Goal: Task Accomplishment & Management: Use online tool/utility

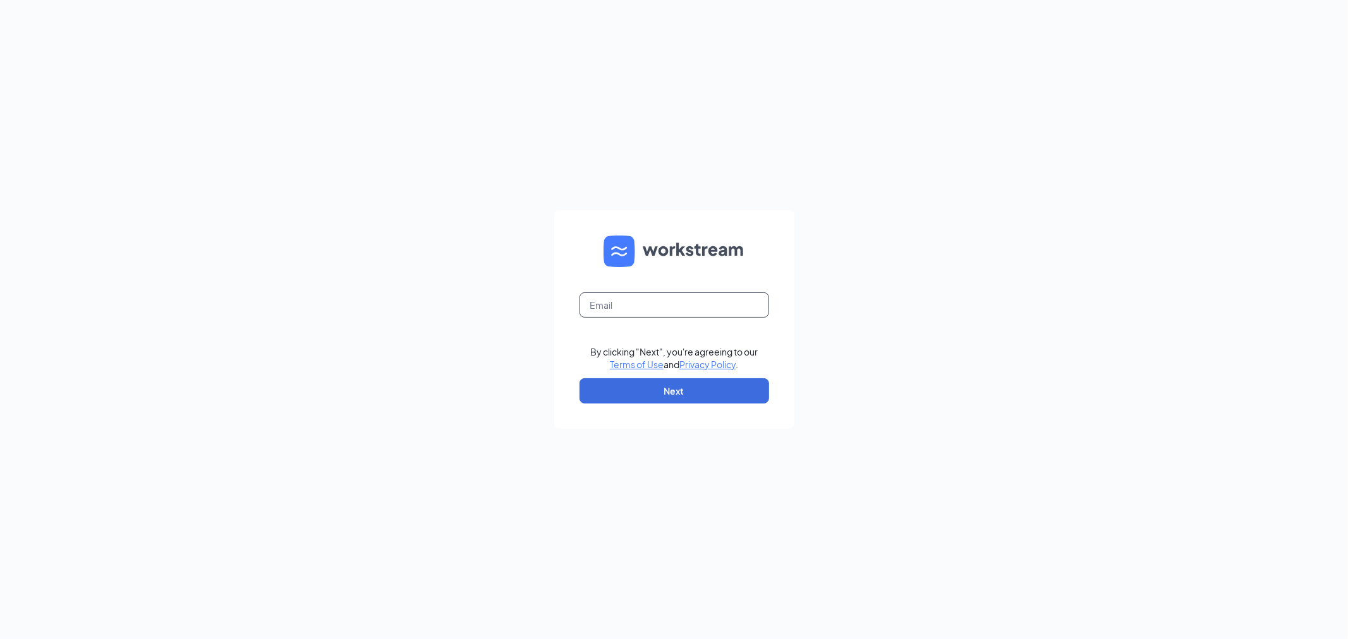
click at [665, 306] on input "text" at bounding box center [674, 305] width 190 height 25
type input "[EMAIL_ADDRESS][DOMAIN_NAME]"
click at [708, 392] on button "Next" at bounding box center [674, 390] width 190 height 25
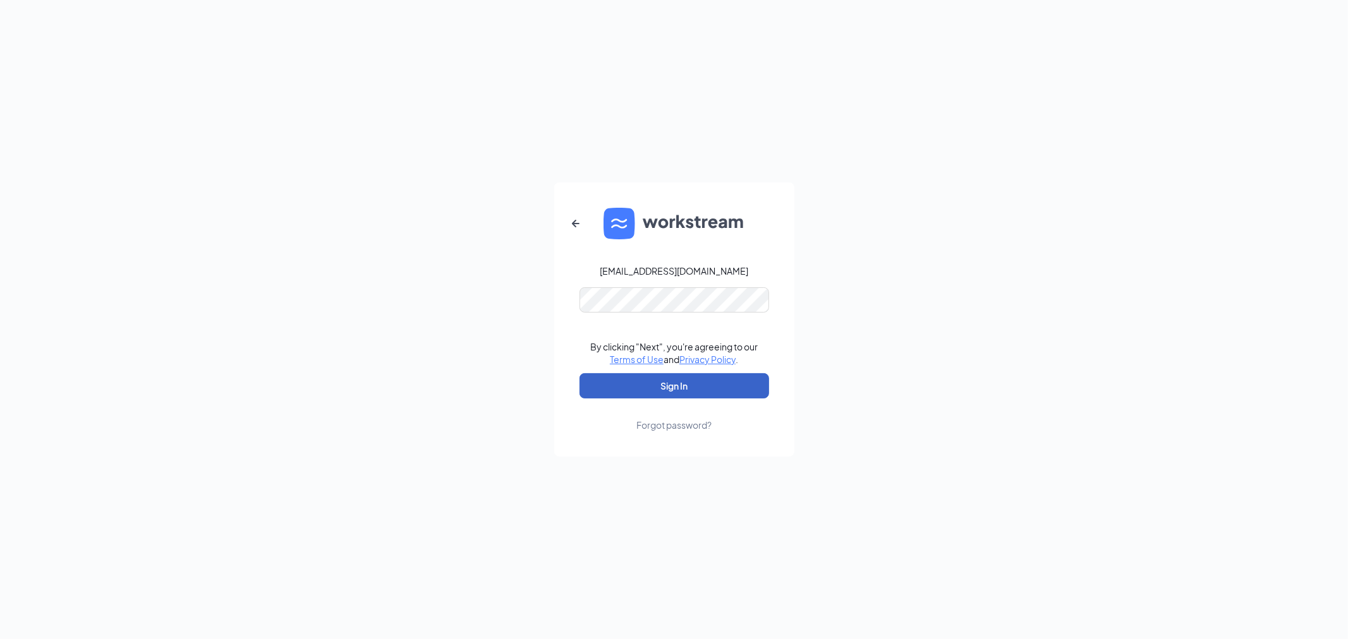
click at [708, 389] on button "Sign In" at bounding box center [674, 385] width 190 height 25
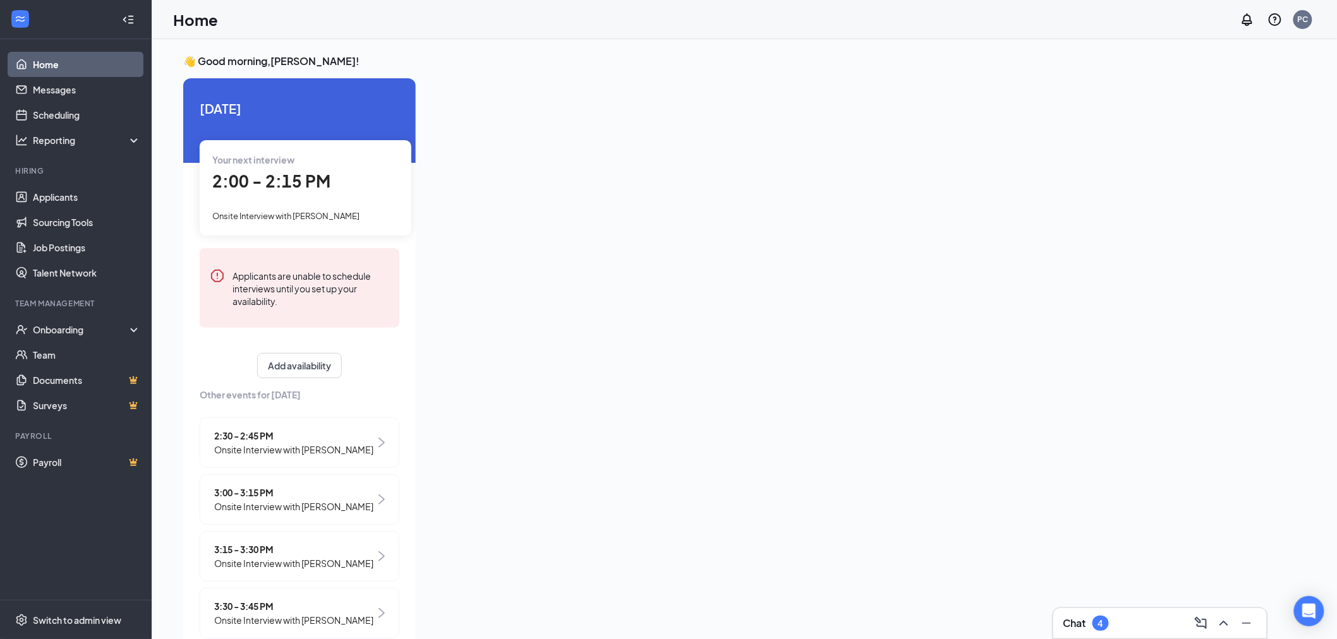
click at [312, 209] on div "Onsite Interview with [PERSON_NAME]" at bounding box center [305, 216] width 186 height 14
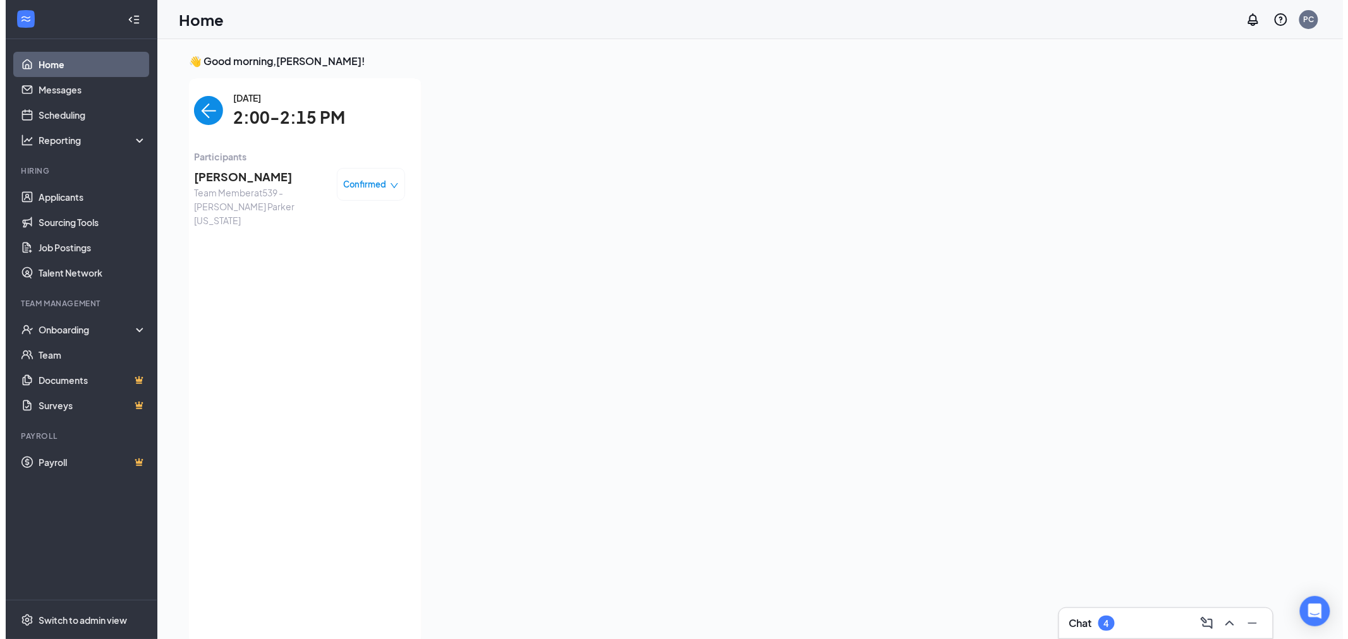
scroll to position [4, 0]
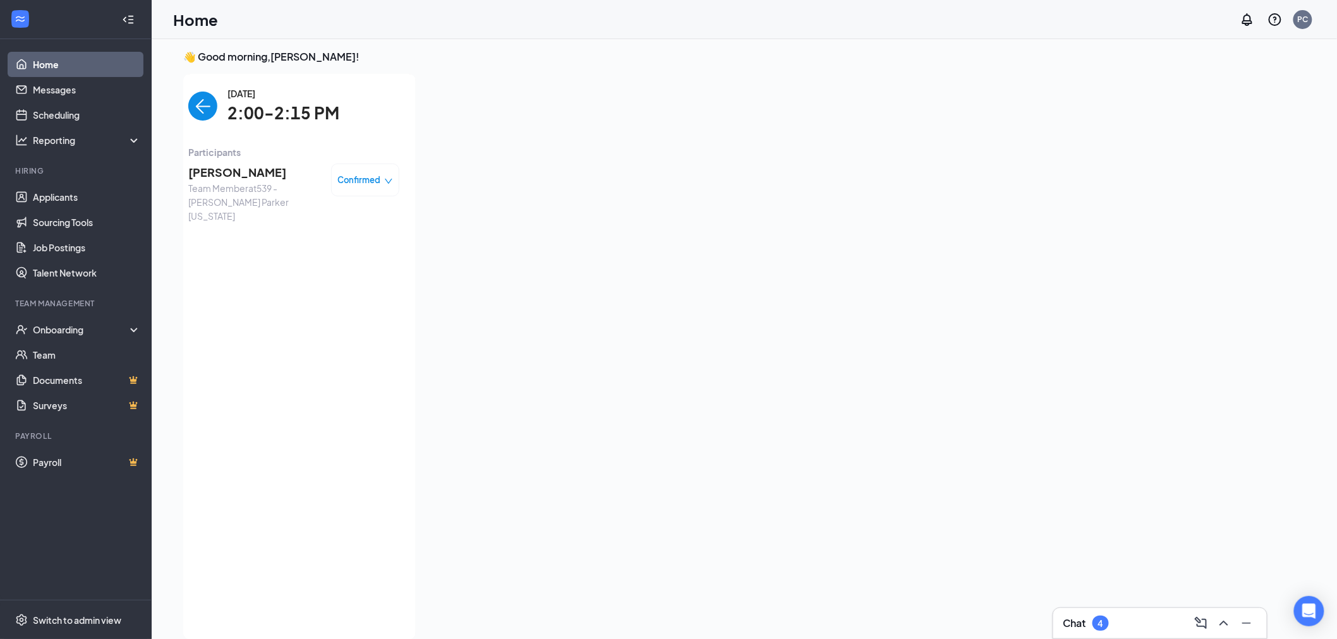
click at [219, 174] on span "[PERSON_NAME]" at bounding box center [254, 173] width 133 height 18
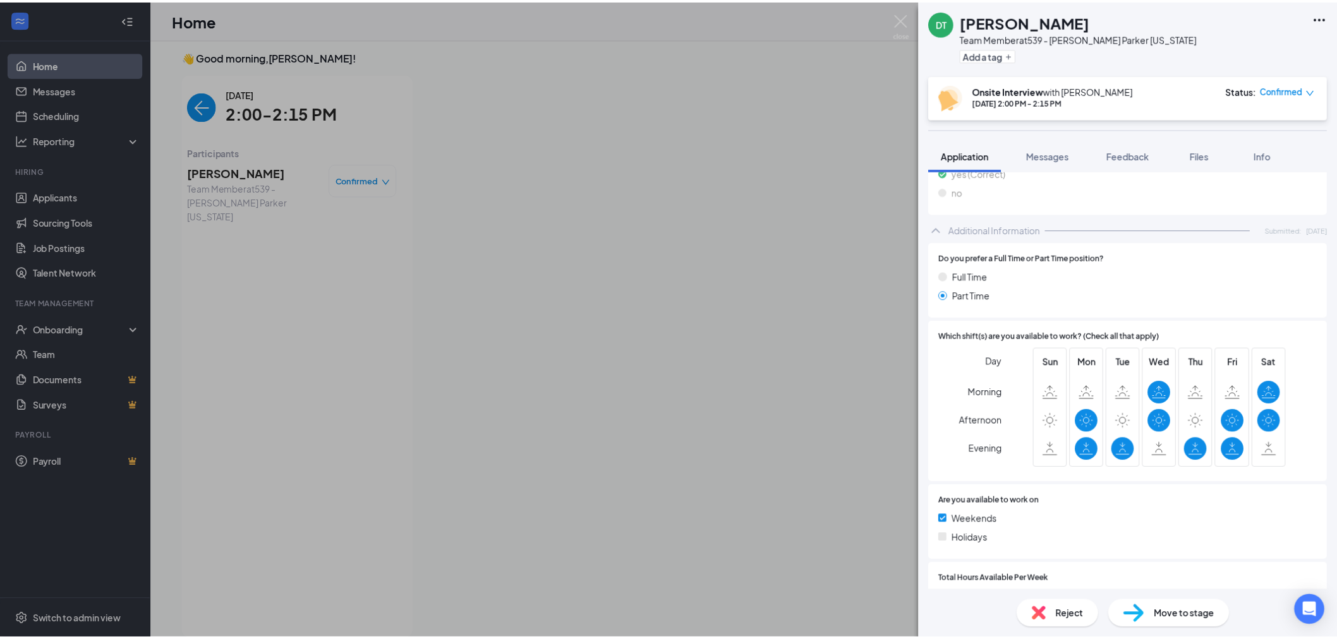
scroll to position [421, 0]
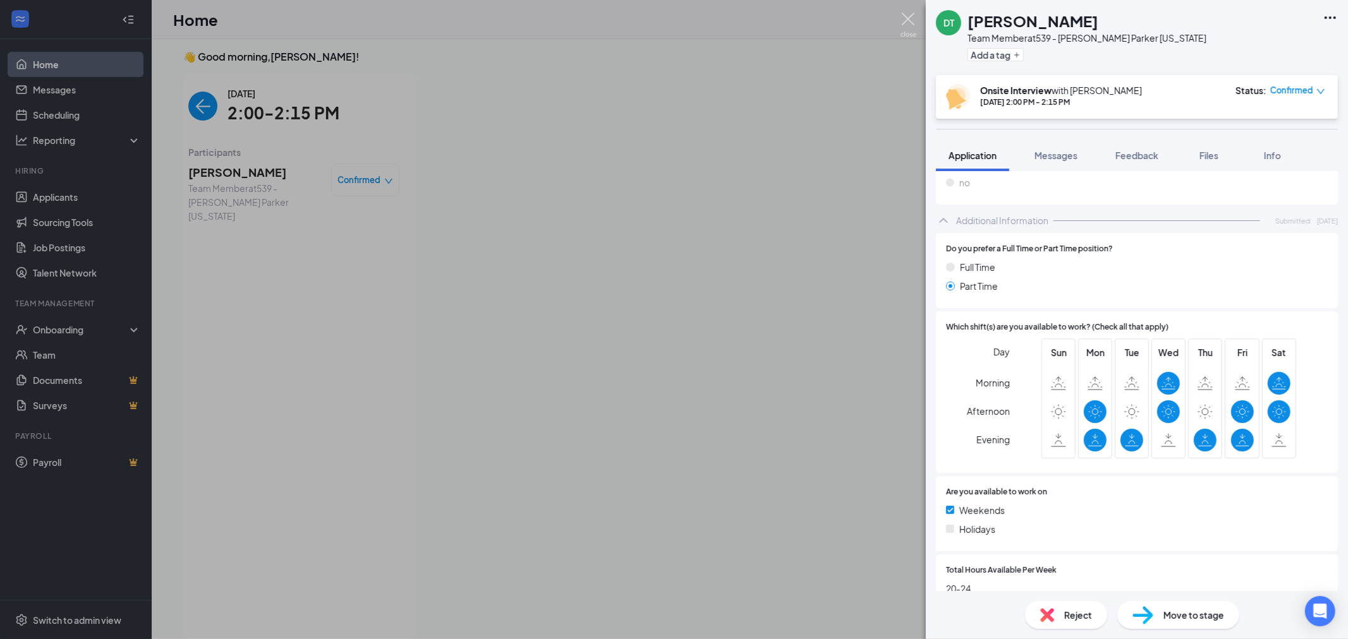
click at [904, 17] on img at bounding box center [908, 25] width 16 height 25
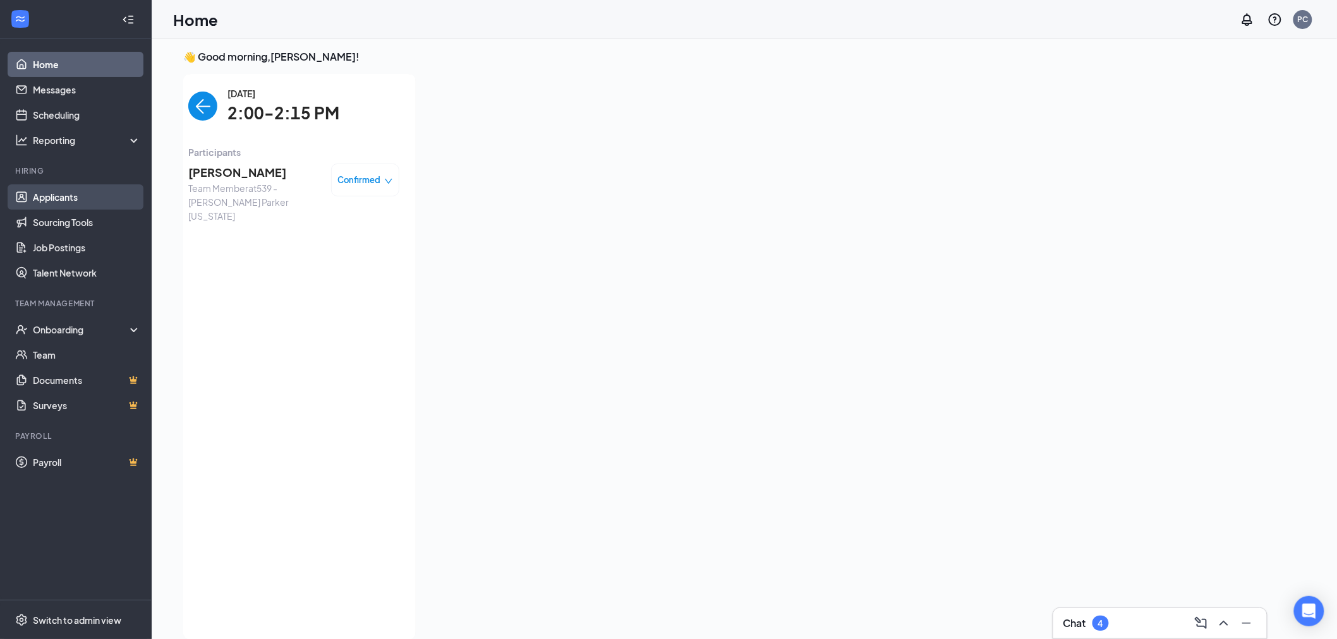
click at [76, 196] on link "Applicants" at bounding box center [87, 196] width 108 height 25
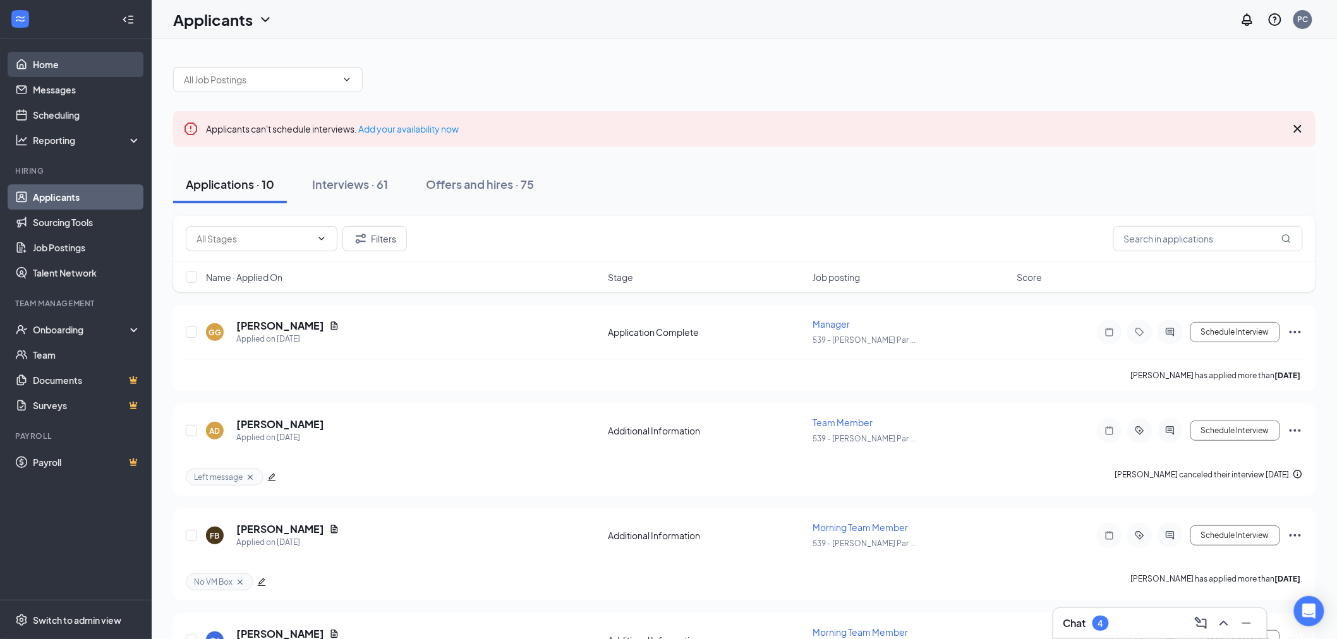
click at [58, 67] on link "Home" at bounding box center [87, 64] width 108 height 25
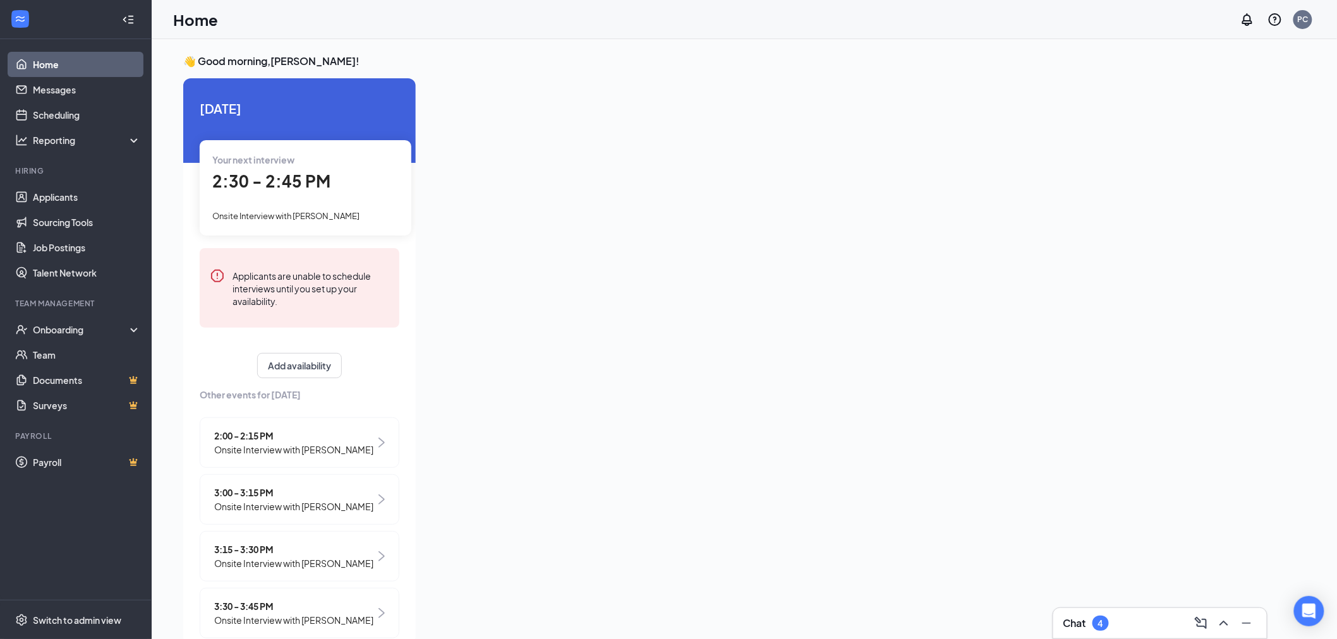
click at [318, 212] on span "Onsite Interview with [PERSON_NAME]" at bounding box center [285, 216] width 147 height 10
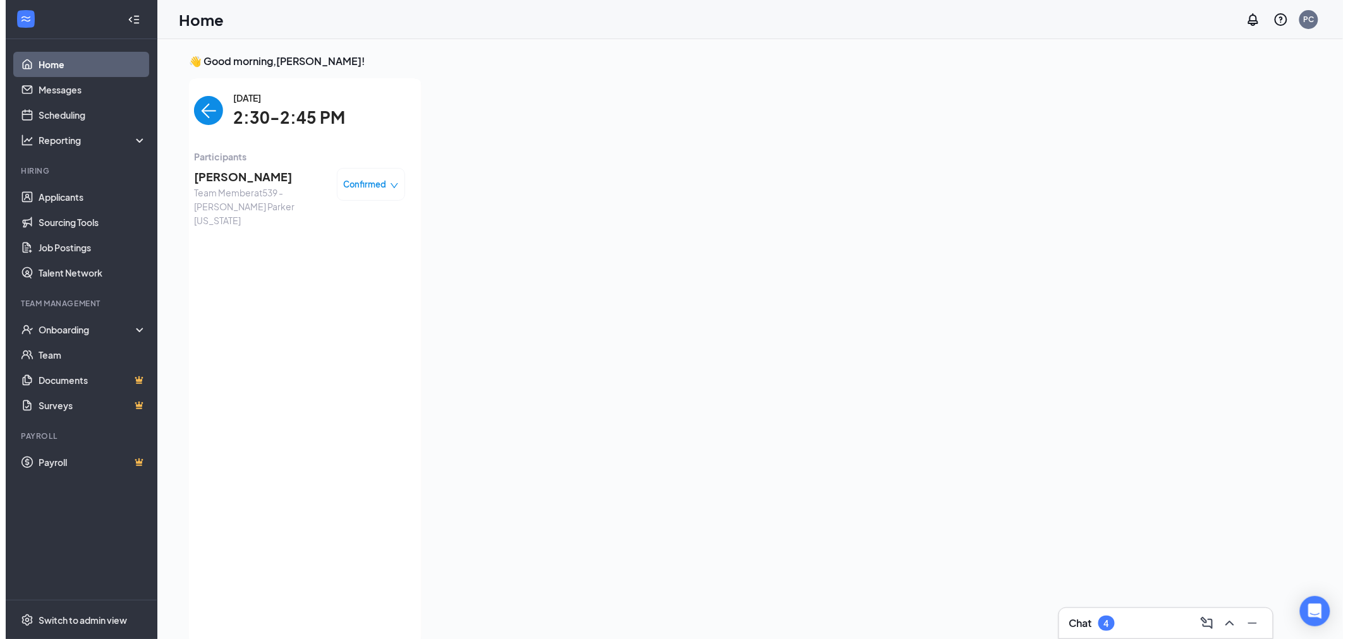
scroll to position [4, 0]
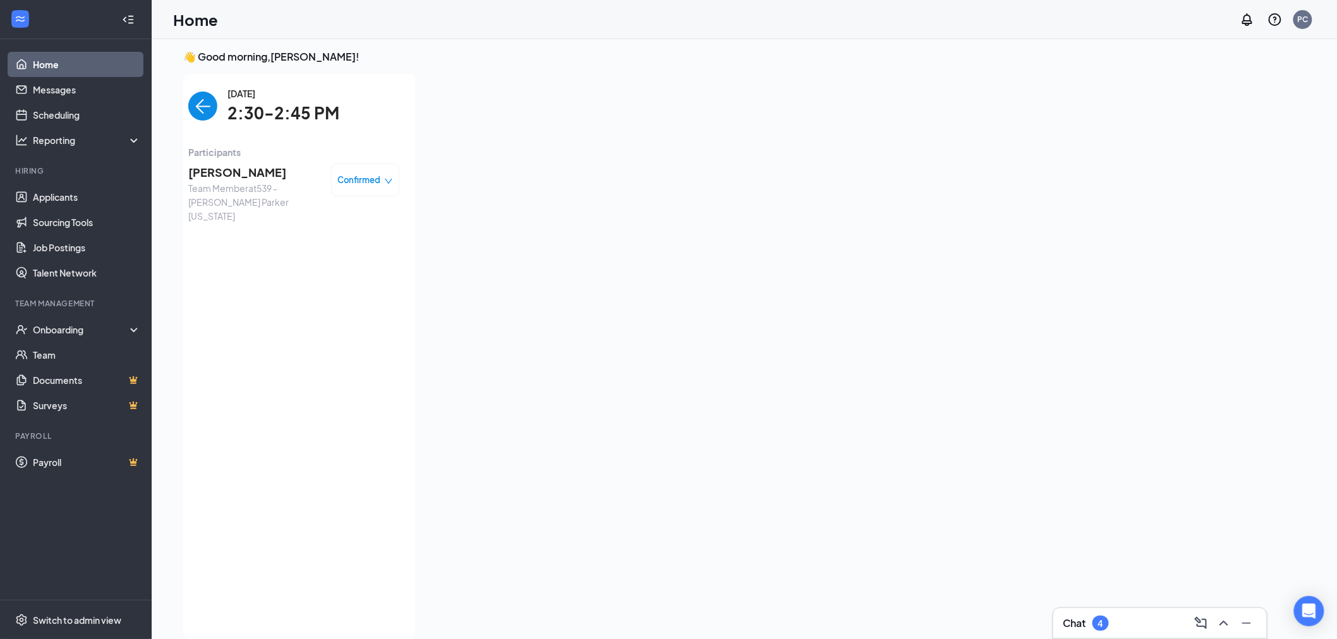
click at [236, 168] on span "[PERSON_NAME]" at bounding box center [254, 173] width 133 height 18
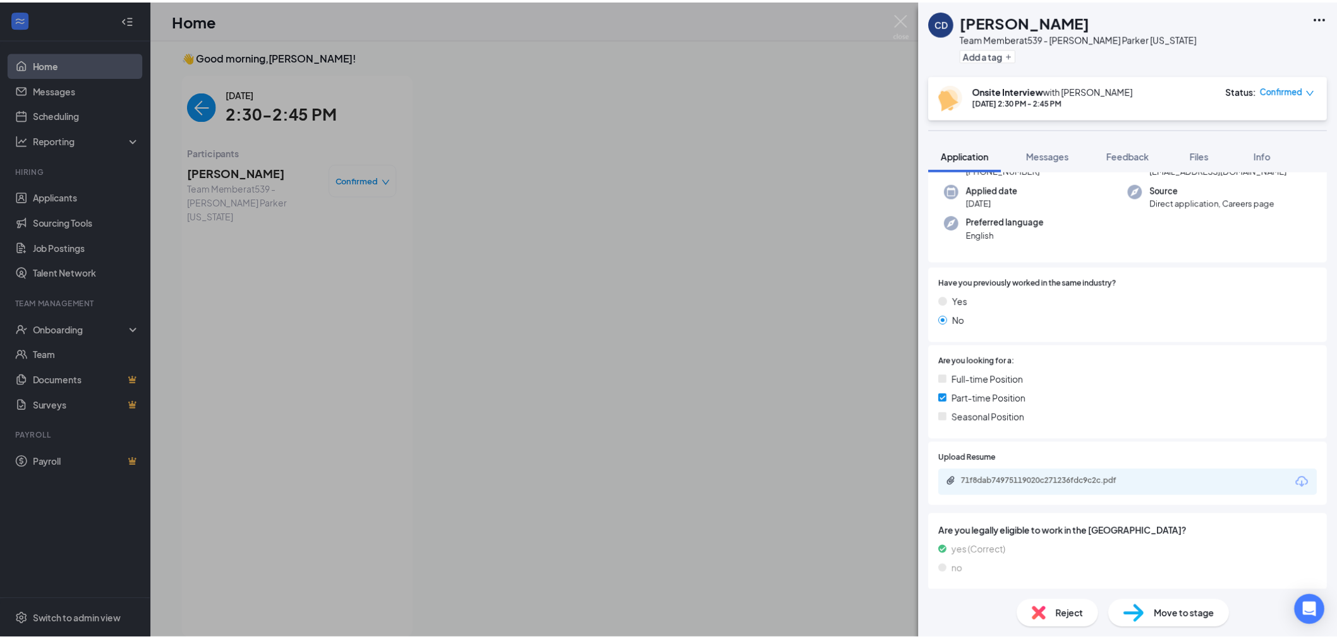
scroll to position [79, 0]
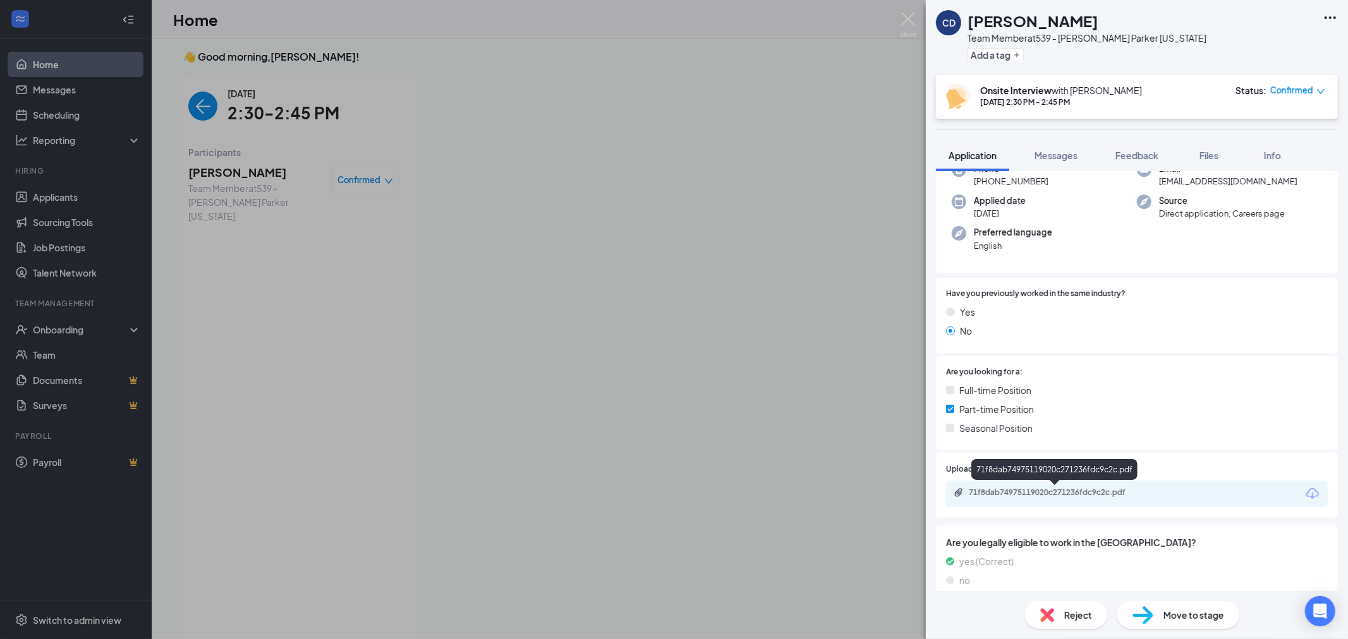
click at [1113, 493] on div "71f8dab74975119020c271236fdc9c2c.pdf" at bounding box center [1057, 493] width 177 height 10
click at [911, 16] on img at bounding box center [908, 25] width 16 height 25
